Goal: Obtain resource: Obtain resource

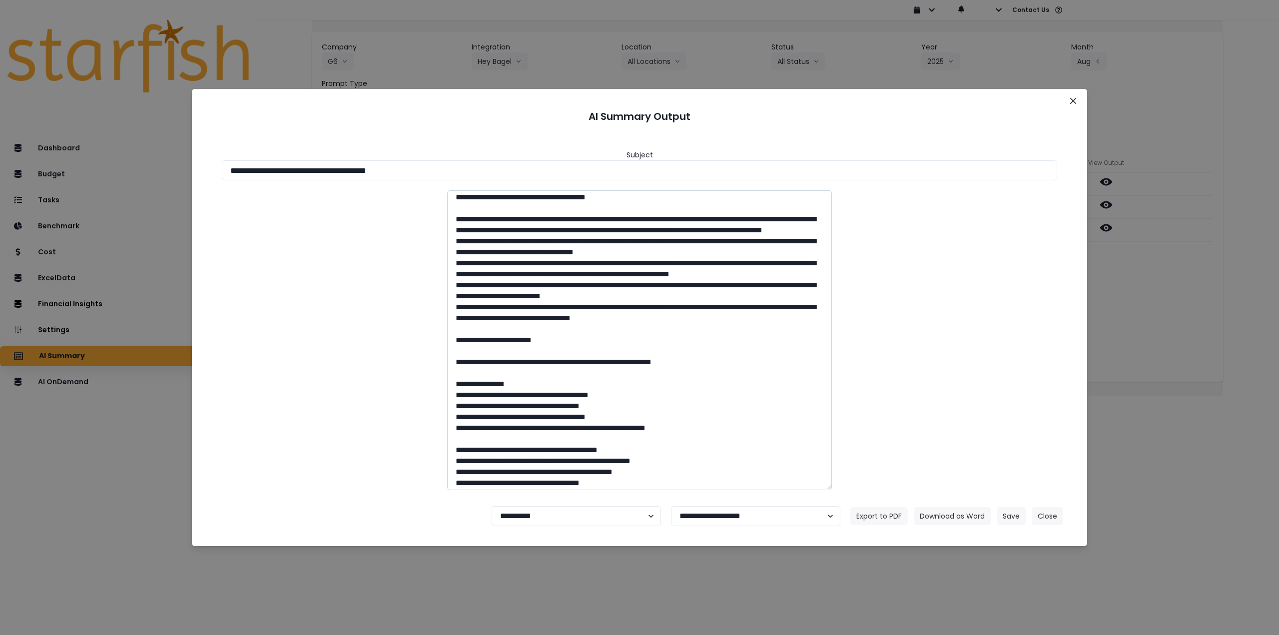
scroll to position [171, 0]
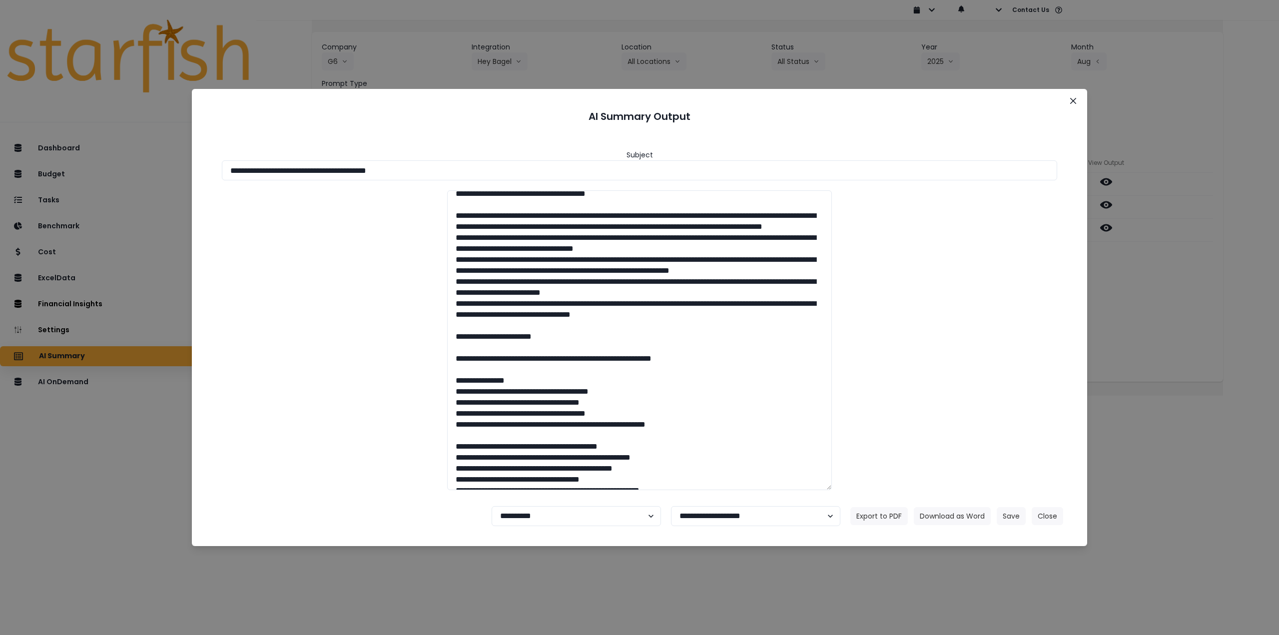
click at [390, 234] on div at bounding box center [639, 340] width 855 height 300
click at [1083, 102] on section "**********" at bounding box center [639, 317] width 895 height 457
click at [1074, 99] on icon "Close" at bounding box center [1073, 101] width 6 height 6
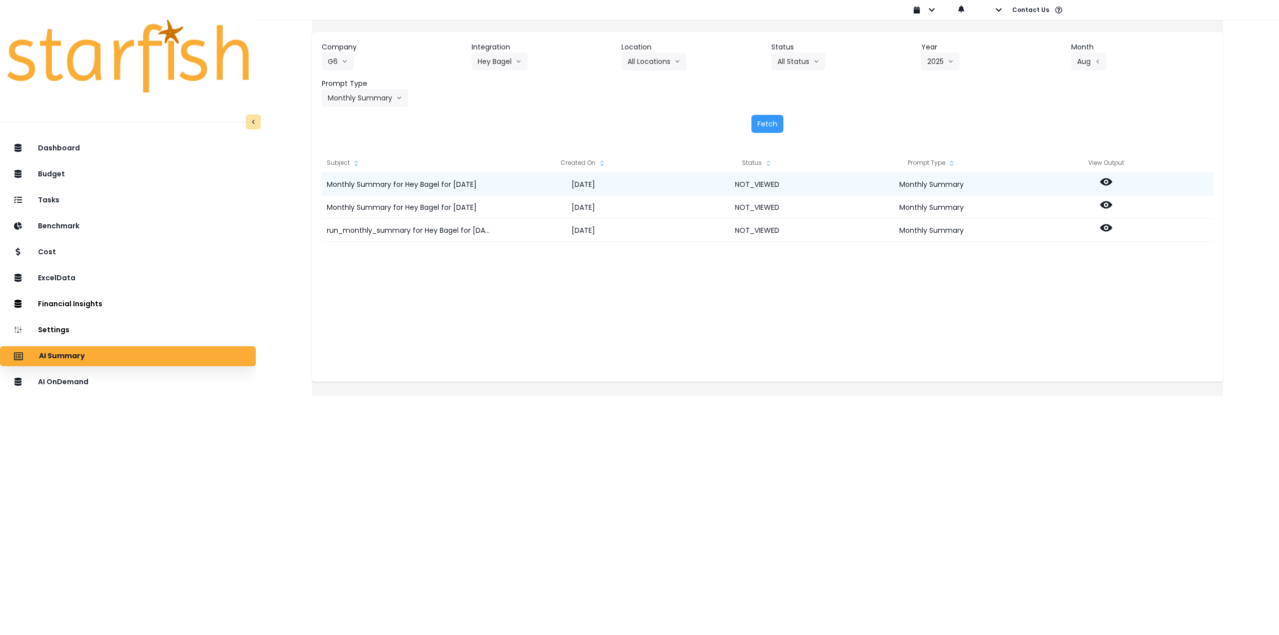
click at [1112, 181] on icon at bounding box center [1106, 181] width 12 height 7
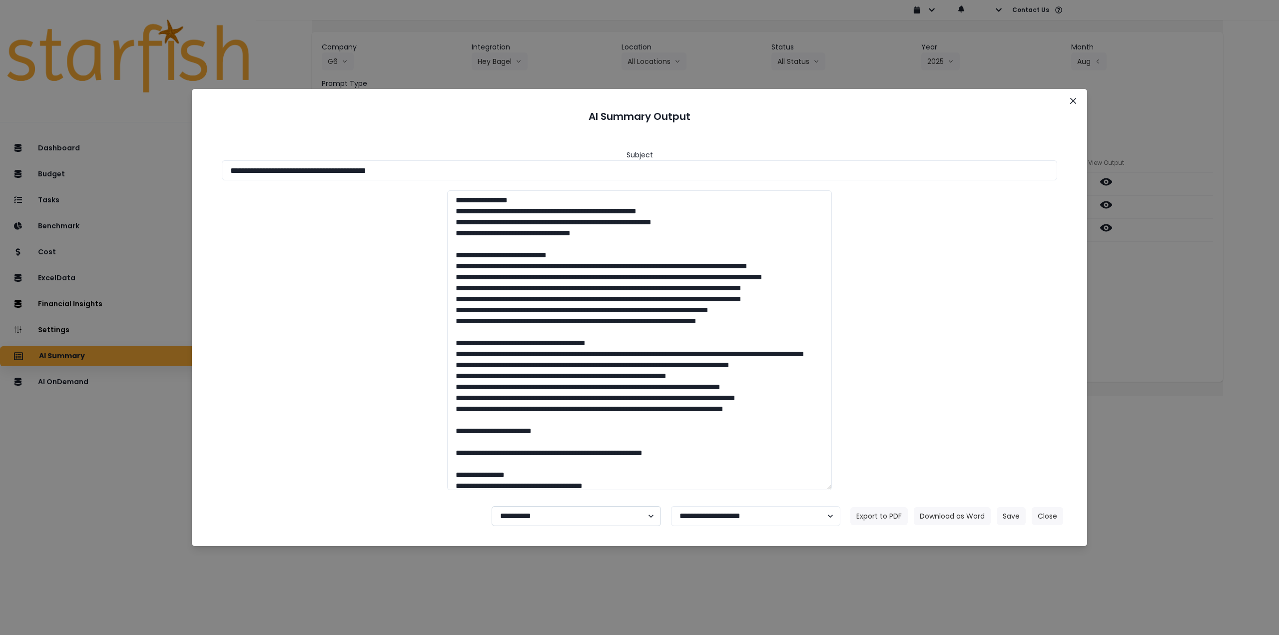
click at [577, 515] on select "**********" at bounding box center [576, 516] width 169 height 20
select select "********"
click at [492, 506] on select "**********" at bounding box center [576, 516] width 169 height 20
click at [1005, 517] on button "Save" at bounding box center [1011, 516] width 29 height 18
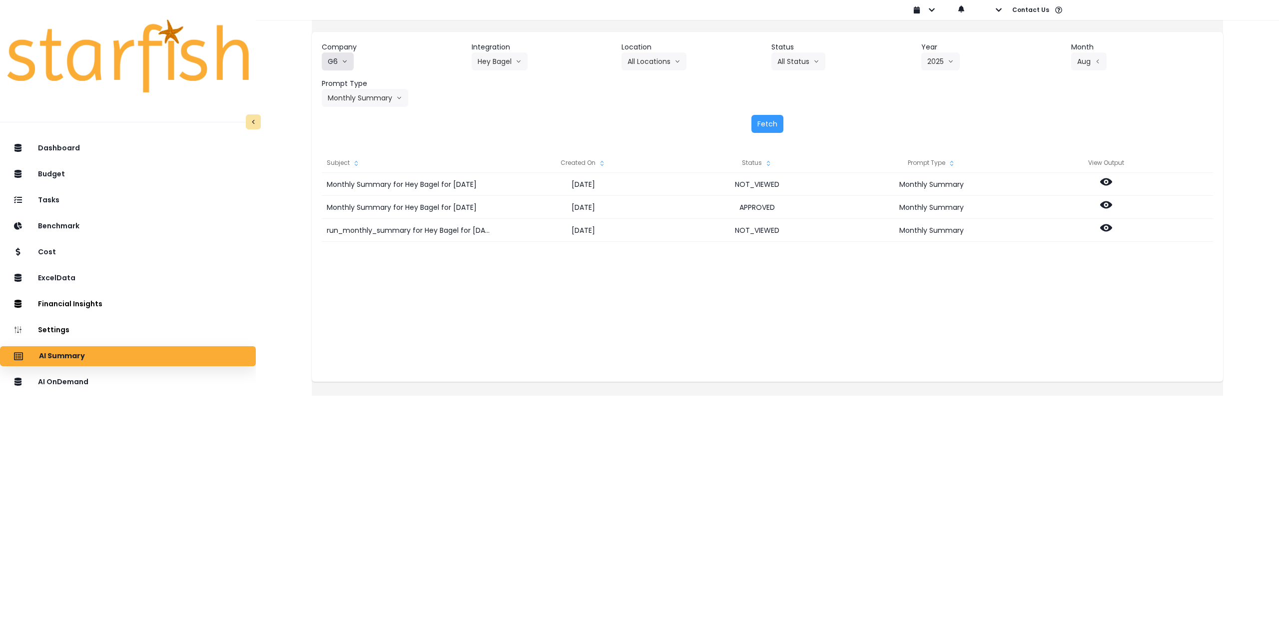
click at [353, 56] on button "G6" at bounding box center [338, 61] width 32 height 18
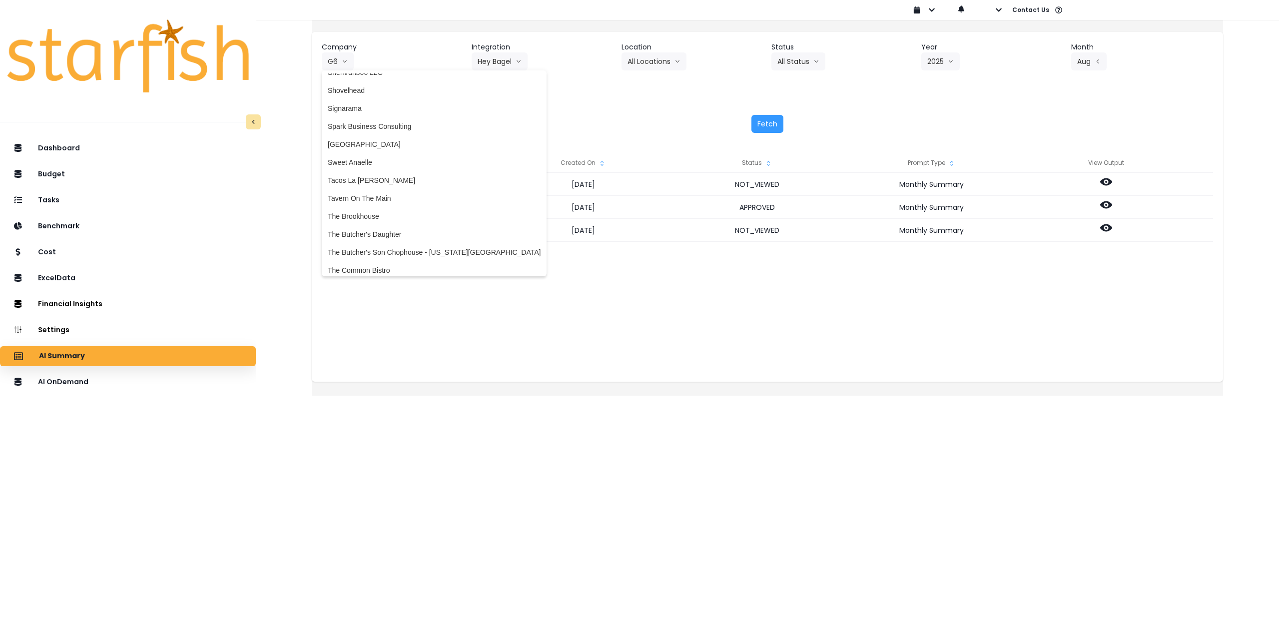
scroll to position [2048, 0]
click at [425, 246] on span "The Butcher's Son Chophouse - [US_STATE][GEOGRAPHIC_DATA]" at bounding box center [434, 246] width 213 height 10
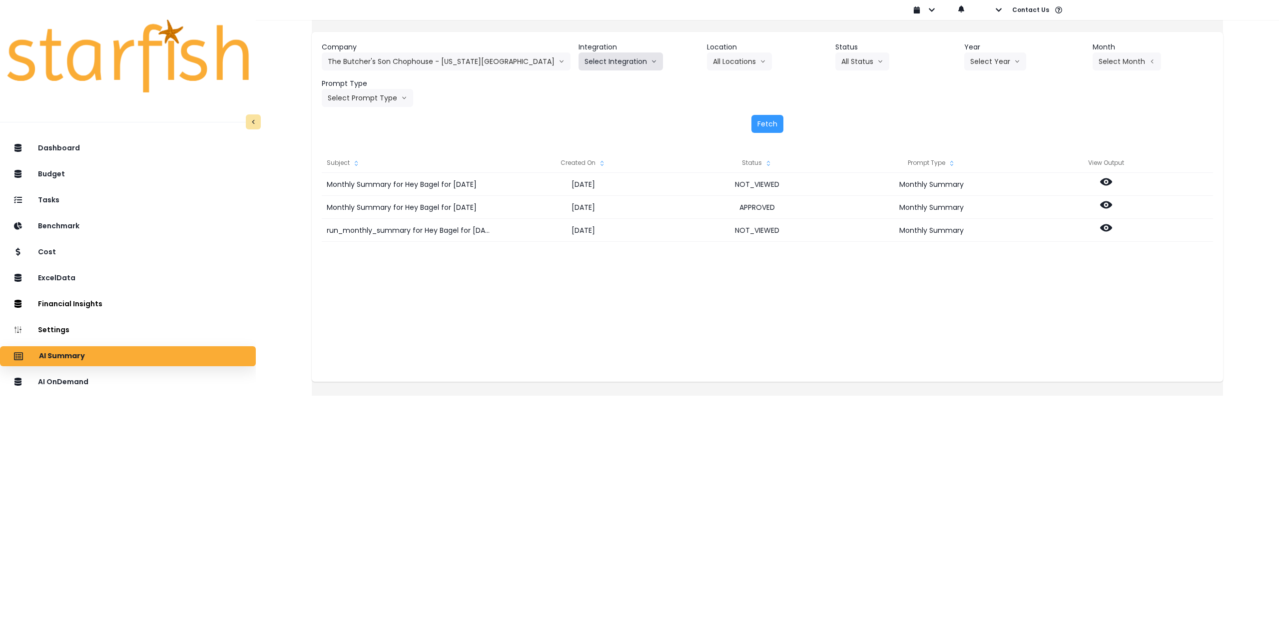
click at [578, 64] on button "Select Integration" at bounding box center [620, 61] width 84 height 18
click at [584, 86] on span "QuickBooks Online" at bounding box center [613, 82] width 59 height 10
click at [707, 63] on button "Select Location" at bounding box center [745, 61] width 76 height 18
click at [713, 82] on span "All Locations" at bounding box center [732, 82] width 39 height 10
click at [964, 63] on button "Select Year" at bounding box center [995, 61] width 62 height 18
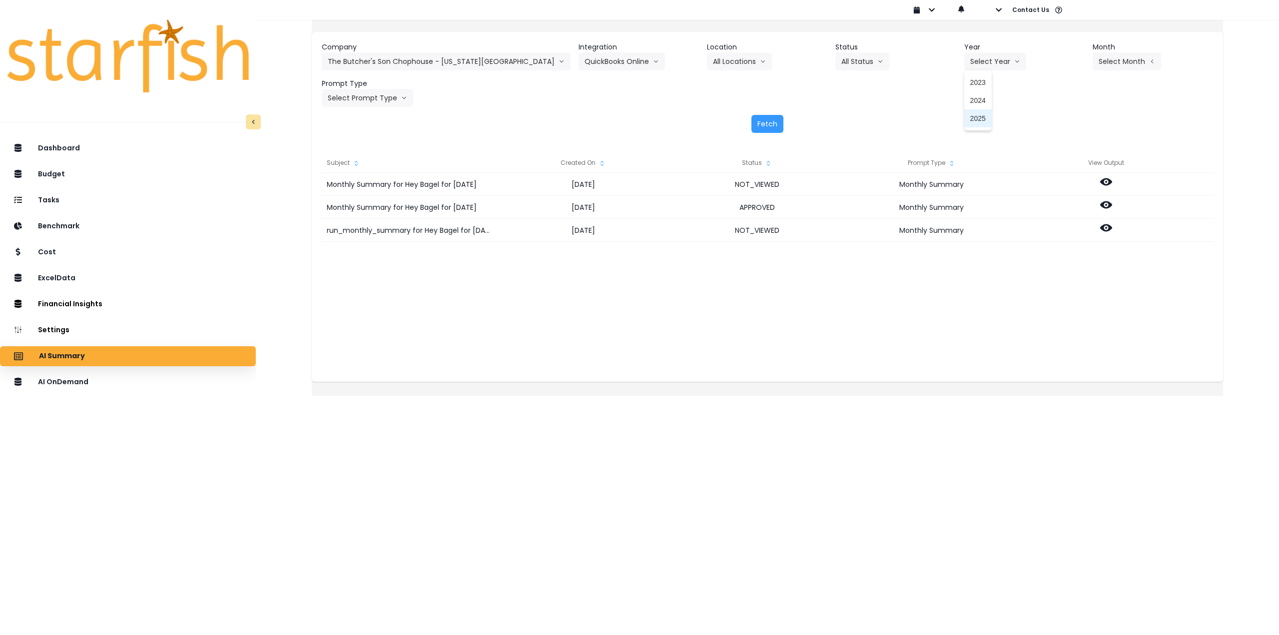
click at [970, 118] on span "2025" at bounding box center [977, 118] width 15 height 10
click at [1119, 62] on button "Select Month" at bounding box center [1126, 61] width 68 height 18
click at [1067, 194] on span "Aug" at bounding box center [1076, 190] width 19 height 10
click at [370, 98] on button "Select Prompt Type" at bounding box center [367, 98] width 91 height 18
click at [369, 189] on span "Monthly Summary" at bounding box center [356, 191] width 56 height 10
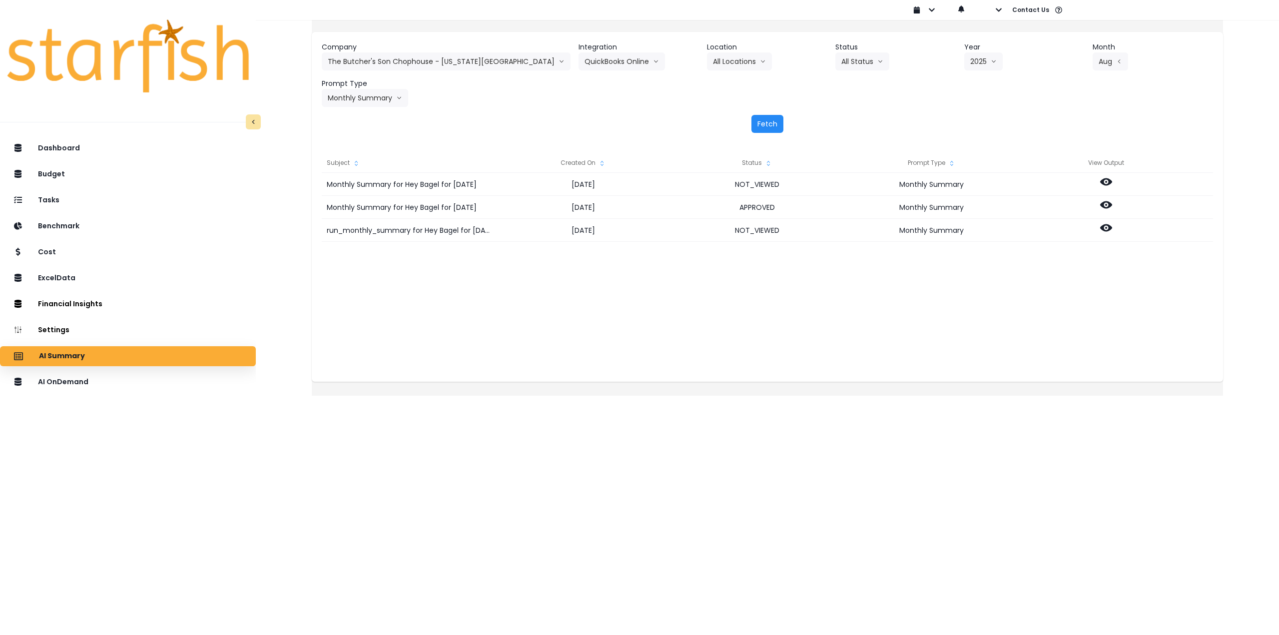
click at [769, 123] on button "Fetch" at bounding box center [767, 124] width 32 height 18
click at [1096, 58] on button "Aug" at bounding box center [1109, 61] width 35 height 18
click at [1061, 167] on li "July" at bounding box center [1076, 172] width 31 height 18
click at [761, 125] on button "Fetch" at bounding box center [767, 124] width 32 height 18
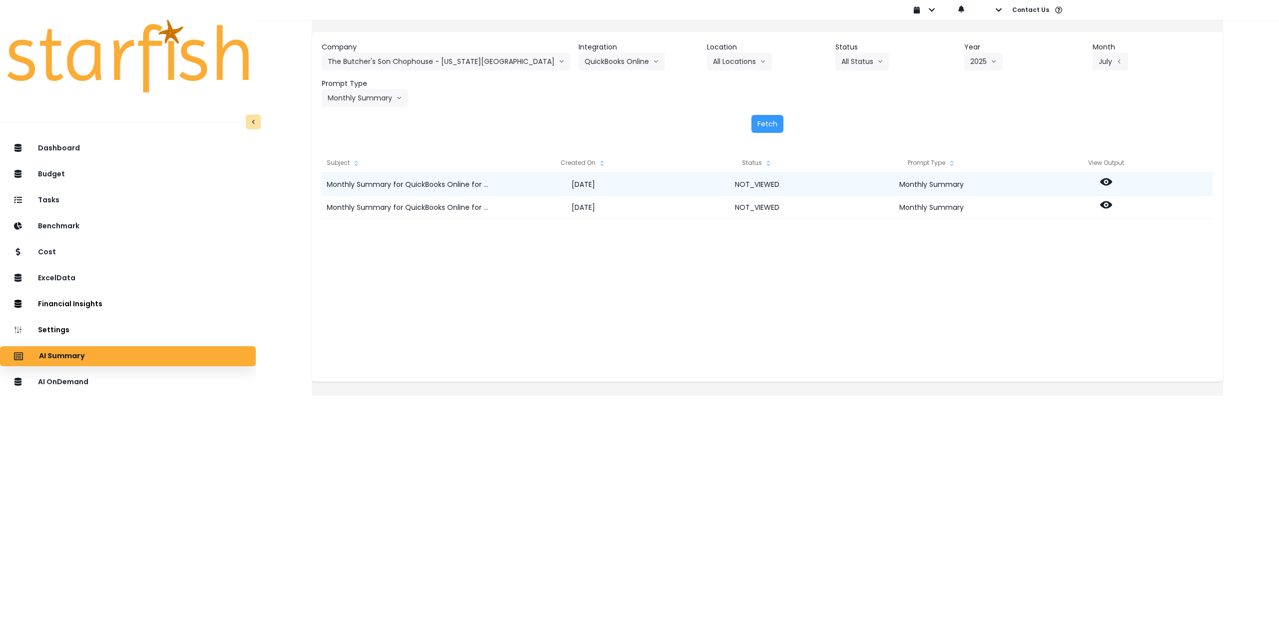
click at [1112, 182] on icon at bounding box center [1106, 182] width 12 height 12
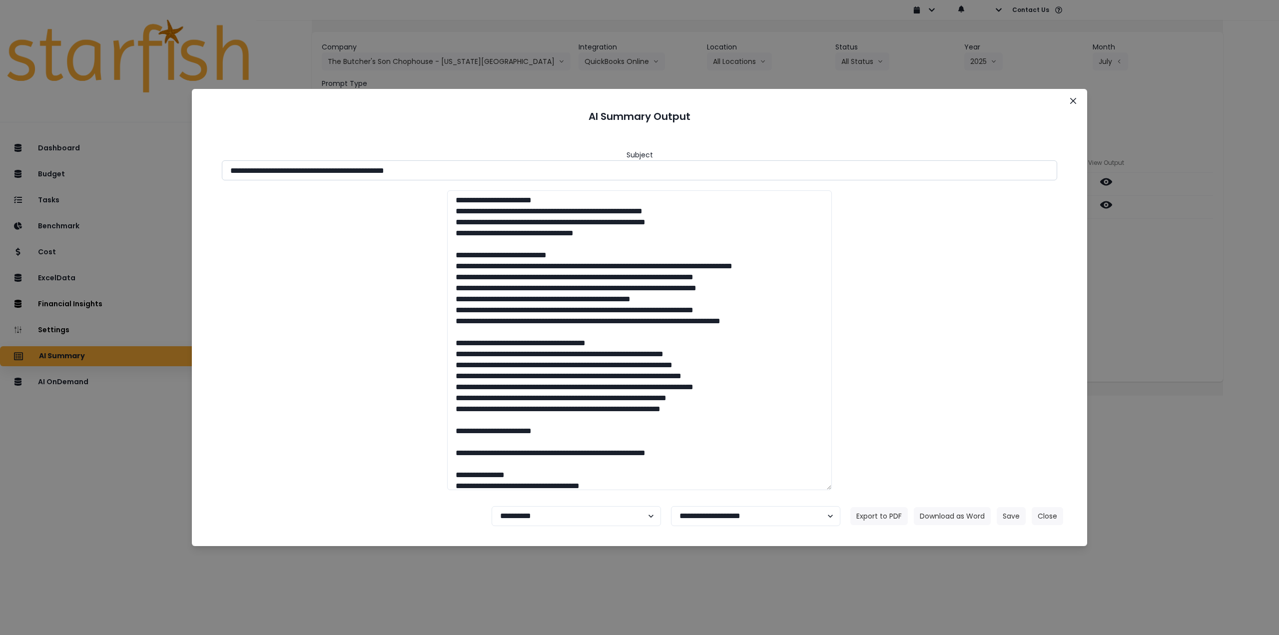
drag, startPoint x: 406, startPoint y: 169, endPoint x: 471, endPoint y: 171, distance: 64.5
click at [471, 171] on input "**********" at bounding box center [639, 170] width 835 height 20
click at [975, 516] on button "Download as Word" at bounding box center [952, 516] width 77 height 18
drag, startPoint x: 1159, startPoint y: 341, endPoint x: 1154, endPoint y: 334, distance: 8.9
click at [1159, 341] on div "**********" at bounding box center [639, 317] width 1279 height 635
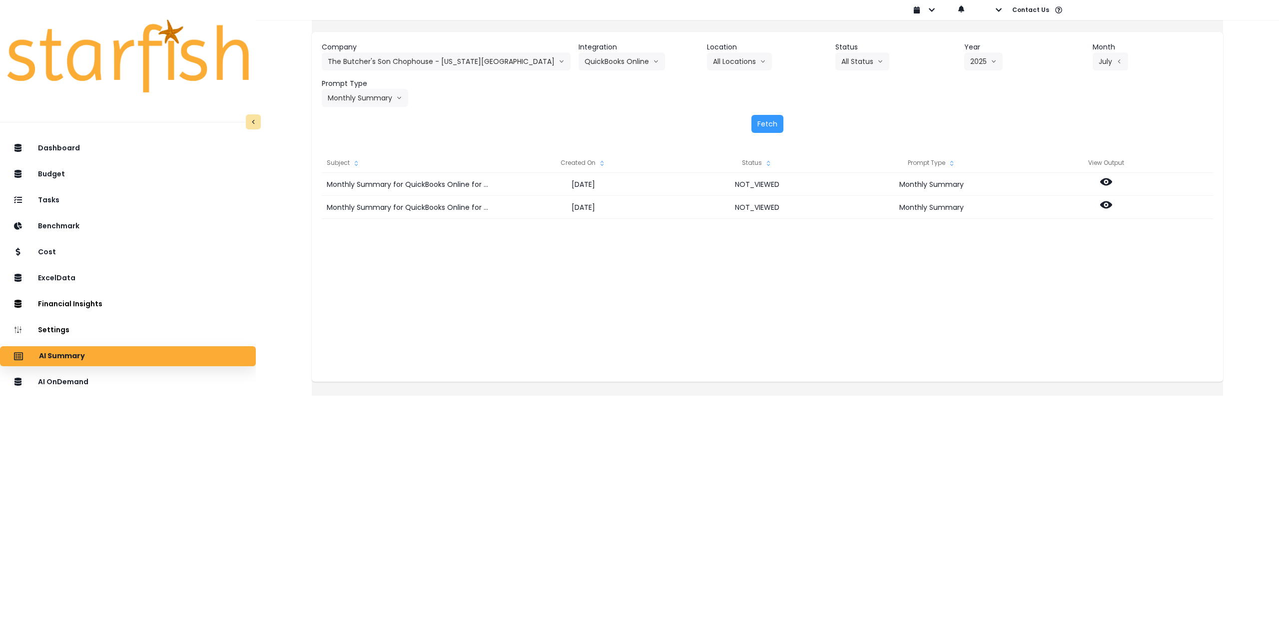
click at [1035, 293] on div "Monthly Summary for QuickBooks Online for [DATE] [DATE] NOT_VIEWED Monthly Summ…" at bounding box center [767, 273] width 891 height 200
click at [1112, 205] on icon at bounding box center [1106, 204] width 12 height 7
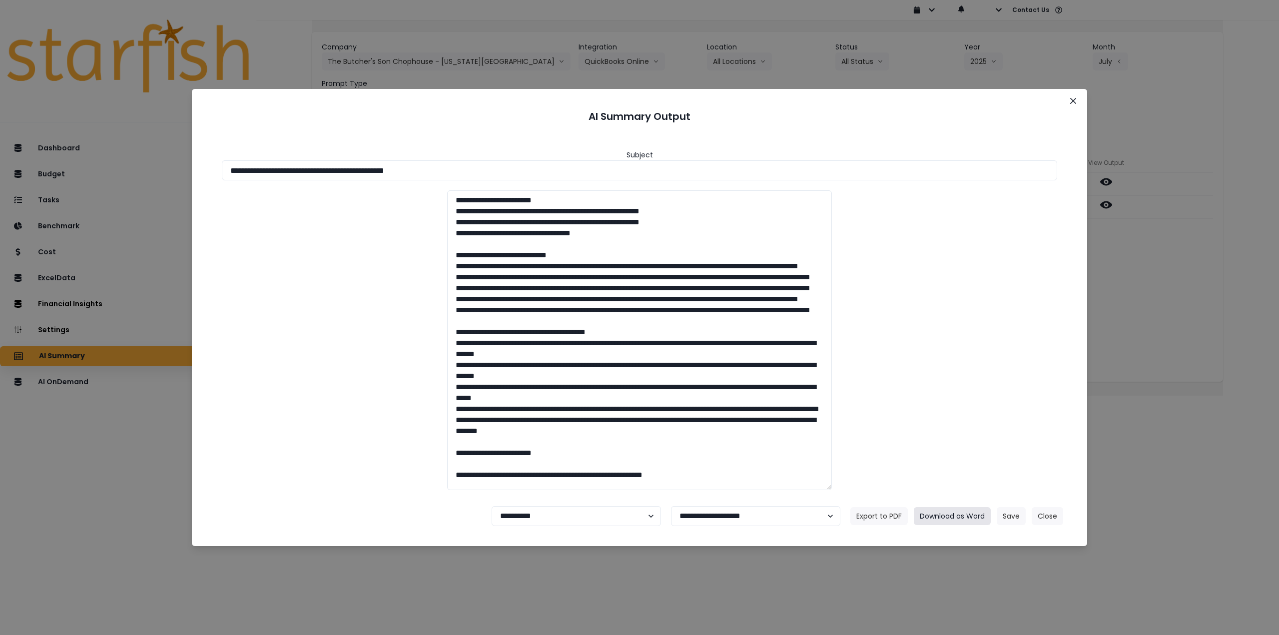
click at [959, 521] on button "Download as Word" at bounding box center [952, 516] width 77 height 18
